Goal: Task Accomplishment & Management: Manage account settings

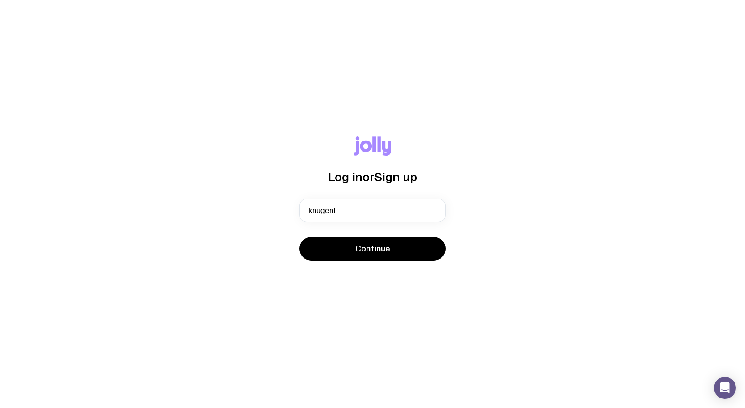
click at [300, 237] on button "Continue" at bounding box center [373, 249] width 146 height 24
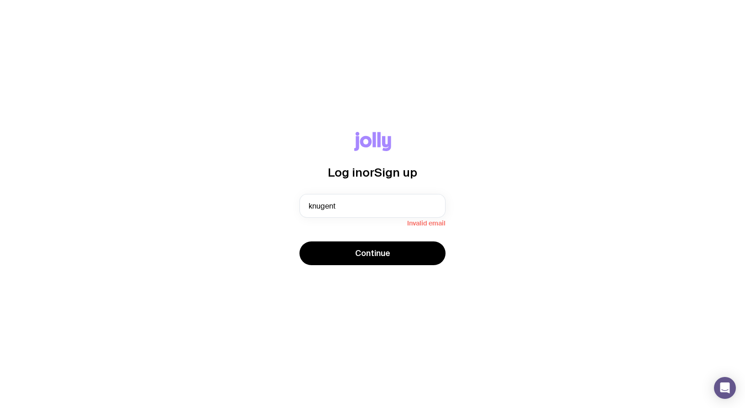
type input "knugent@hlra.com.au"
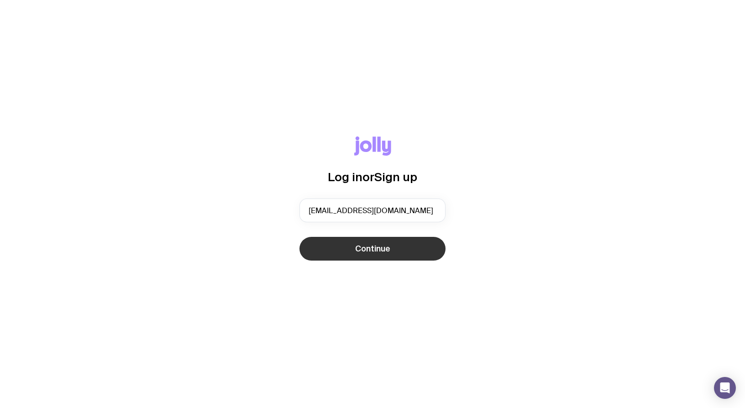
click at [369, 248] on span "Continue" at bounding box center [372, 248] width 35 height 11
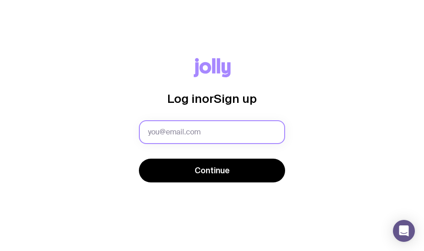
click at [189, 131] on input "text" at bounding box center [212, 132] width 146 height 24
type input "kristine.nugent@hlra.com.au"
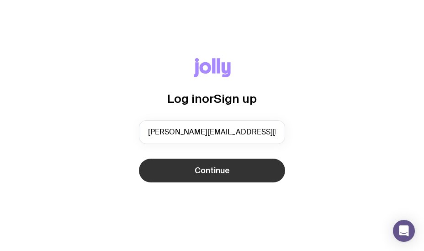
click at [223, 174] on span "Continue" at bounding box center [212, 170] width 35 height 11
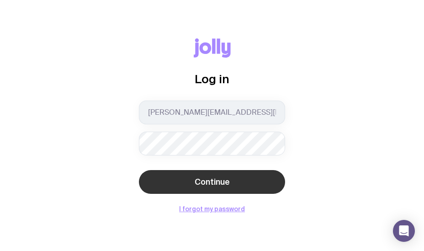
click at [221, 187] on span "Continue" at bounding box center [212, 181] width 35 height 11
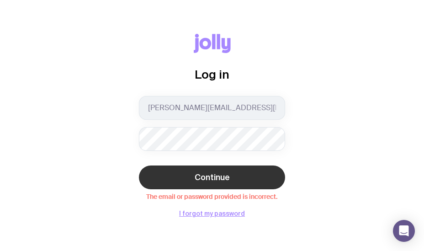
click at [210, 174] on span "Continue" at bounding box center [212, 177] width 35 height 11
click at [102, 148] on div "Log in kristine.nugent@hlra.com.au Continue The email or password provided is i…" at bounding box center [212, 125] width 394 height 183
click at [226, 178] on span "Continue" at bounding box center [212, 177] width 35 height 11
click at [215, 214] on button "I forgot my password" at bounding box center [212, 213] width 66 height 7
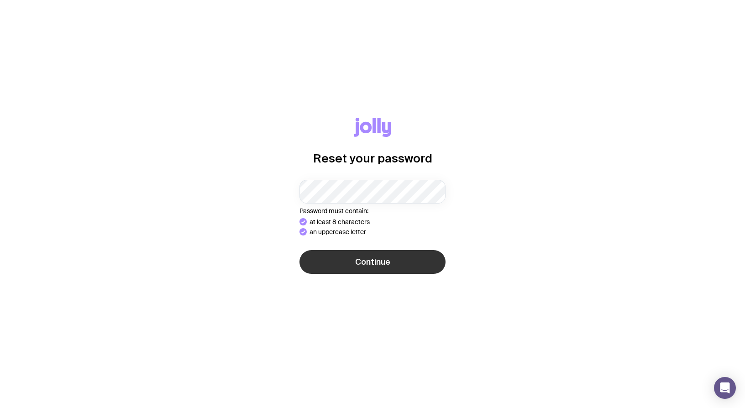
click at [369, 271] on button "Continue" at bounding box center [373, 262] width 146 height 24
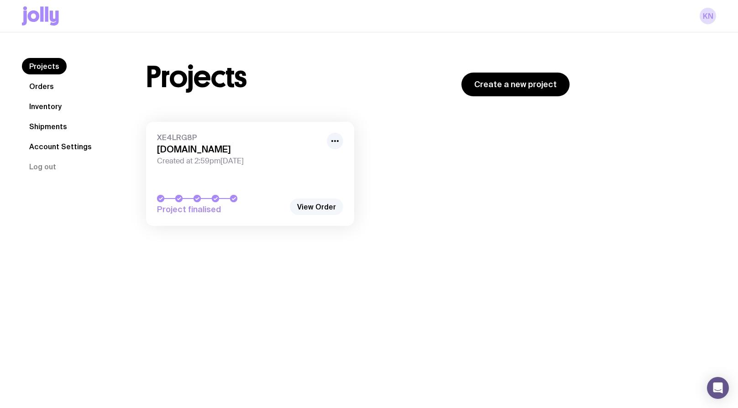
click at [326, 205] on link "View Order" at bounding box center [316, 207] width 53 height 16
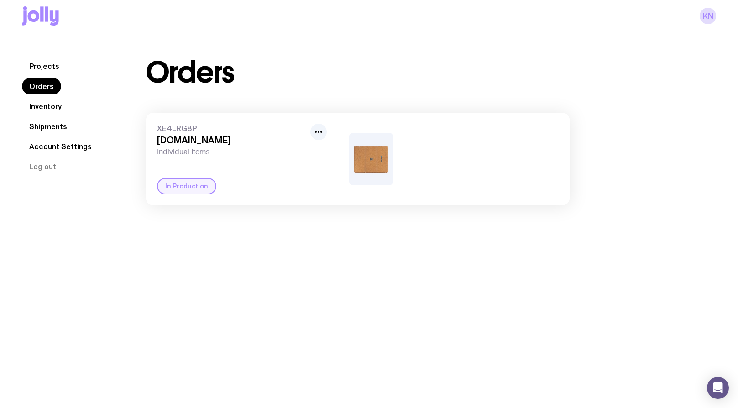
click at [54, 108] on link "Inventory" at bounding box center [45, 106] width 47 height 16
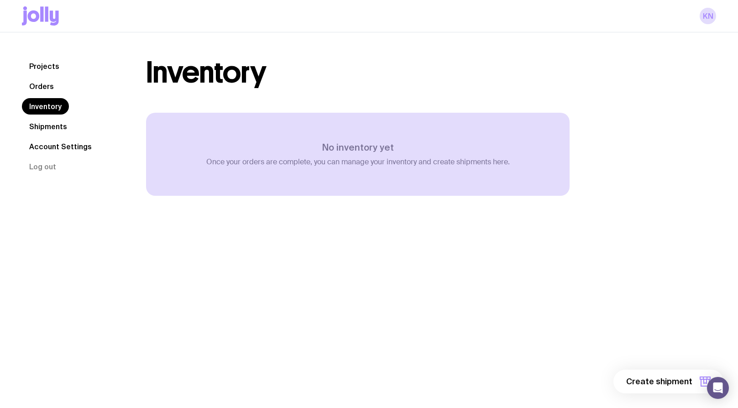
click at [46, 87] on link "Orders" at bounding box center [41, 86] width 39 height 16
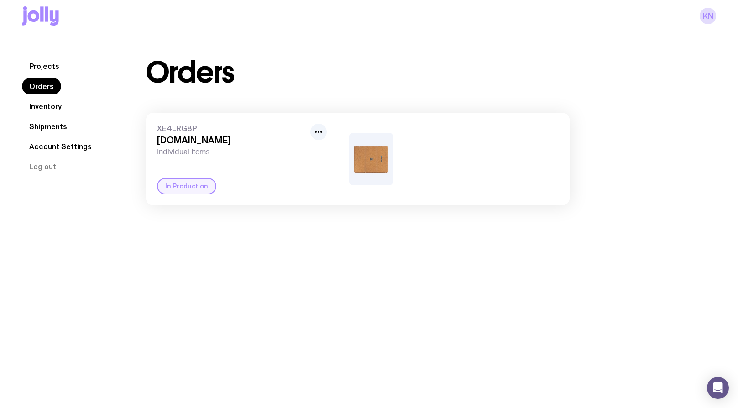
click at [376, 139] on img at bounding box center [371, 159] width 44 height 53
click at [181, 186] on div "In Production" at bounding box center [186, 186] width 59 height 16
click at [55, 127] on link "Shipments" at bounding box center [48, 126] width 53 height 16
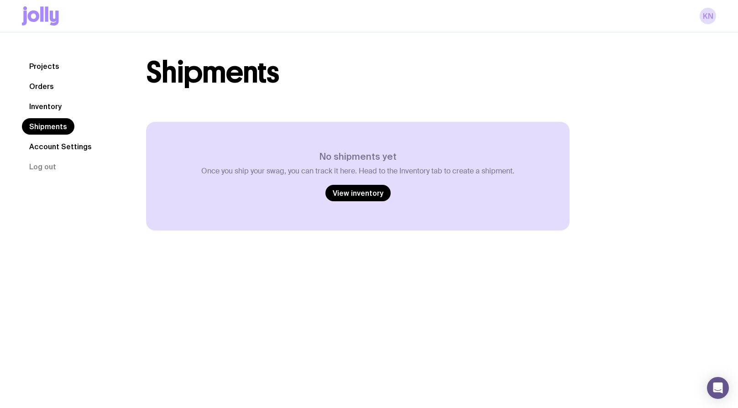
click at [55, 148] on link "Account Settings" at bounding box center [60, 146] width 77 height 16
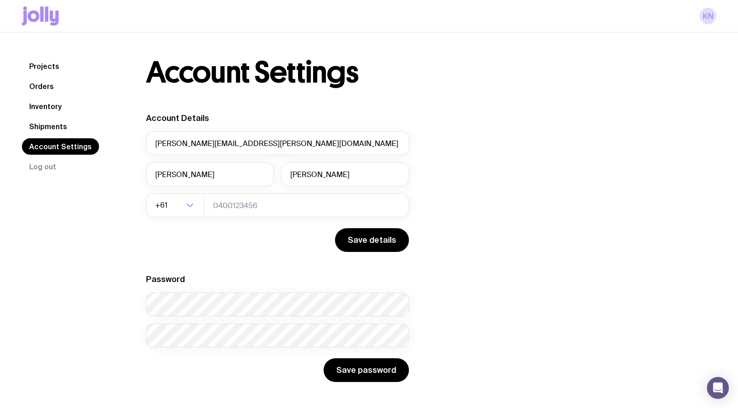
click at [47, 112] on link "Inventory" at bounding box center [45, 106] width 47 height 16
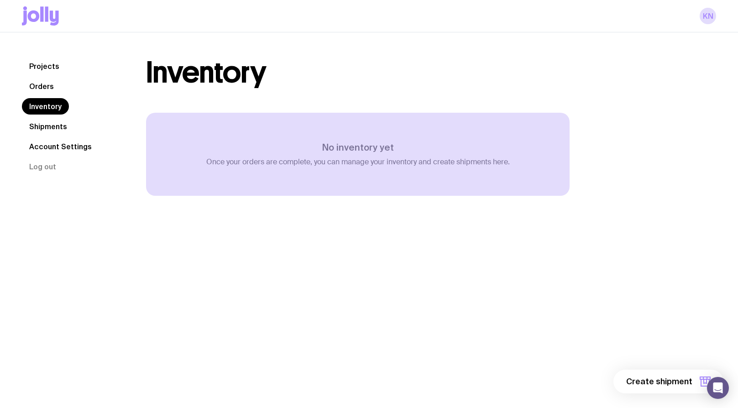
click at [43, 87] on link "Orders" at bounding box center [41, 86] width 39 height 16
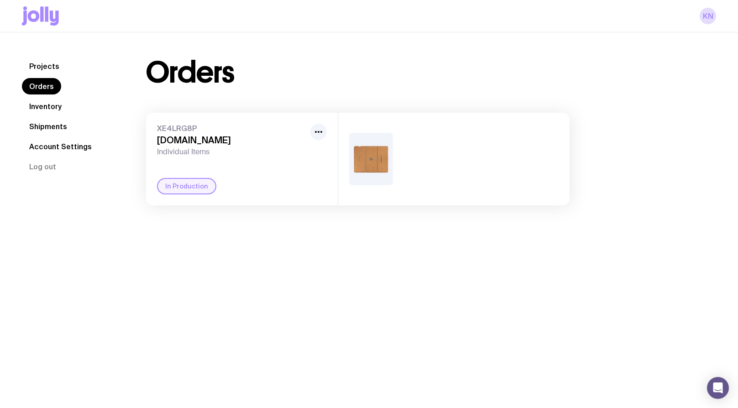
click at [43, 67] on link "Projects" at bounding box center [44, 66] width 45 height 16
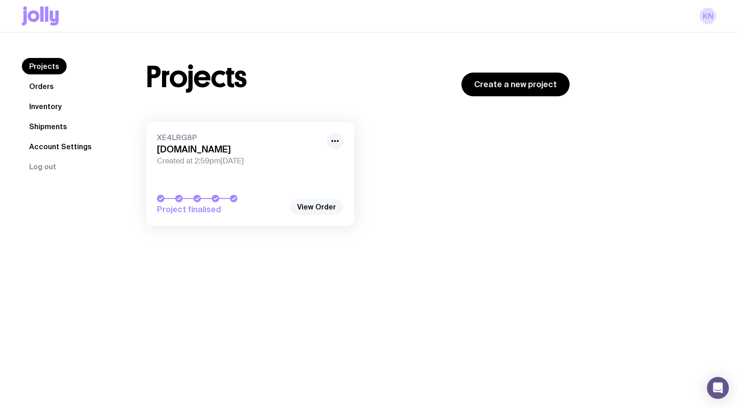
click at [323, 201] on link "View Order" at bounding box center [316, 207] width 53 height 16
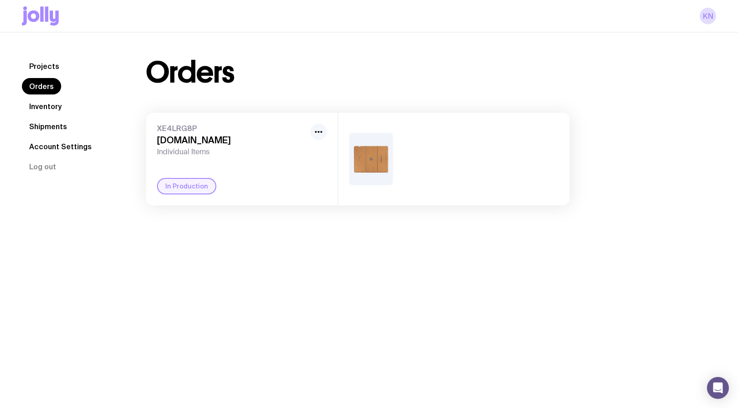
click at [321, 128] on icon "button" at bounding box center [318, 131] width 11 height 11
click at [365, 153] on img at bounding box center [371, 159] width 44 height 53
click at [365, 152] on img at bounding box center [371, 159] width 44 height 53
click at [177, 186] on div "In Production" at bounding box center [186, 186] width 59 height 16
click at [667, 51] on div "Projects Orders Inventory Shipments Account Settings Log out Projects Orders In…" at bounding box center [369, 131] width 738 height 199
